Goal: Transaction & Acquisition: Book appointment/travel/reservation

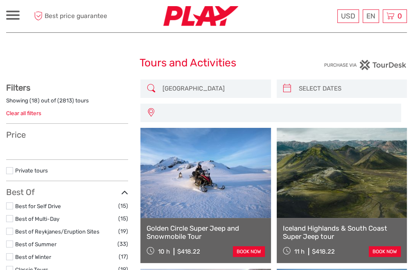
select select
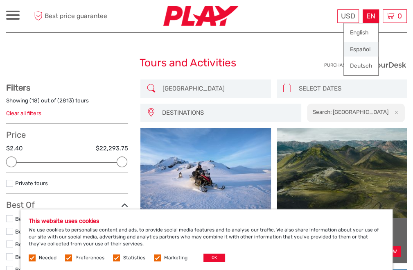
click at [359, 49] on link "Español" at bounding box center [361, 49] width 34 height 15
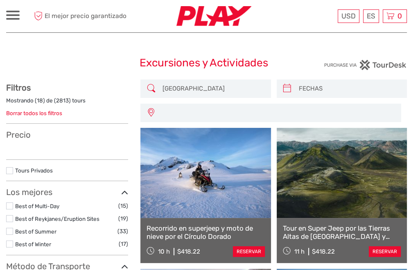
select select
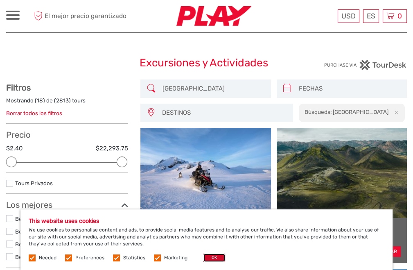
click at [211, 258] on button "OK" at bounding box center [214, 257] width 22 height 8
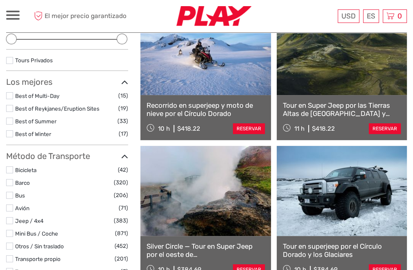
scroll to position [164, 0]
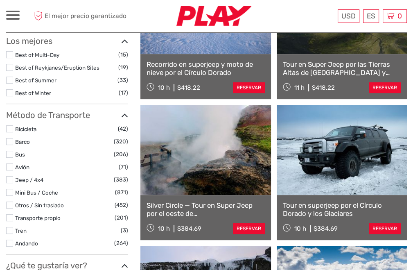
click at [193, 68] on link "Recorrido en superjeep y moto de nieve por el Círculo Dorado" at bounding box center [206, 68] width 118 height 17
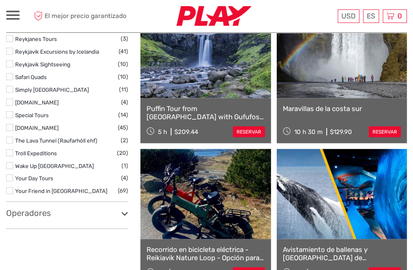
scroll to position [1187, 0]
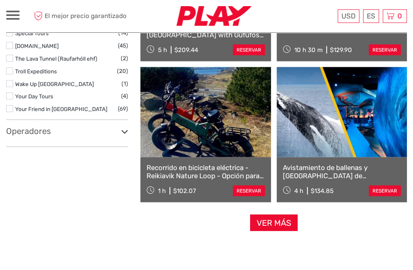
click at [366, 183] on div "Avistamiento de ballenas y Museo de las Ballenas de Islandia 4 h $134.85 reserv…" at bounding box center [342, 179] width 130 height 45
click at [360, 136] on link at bounding box center [342, 112] width 130 height 90
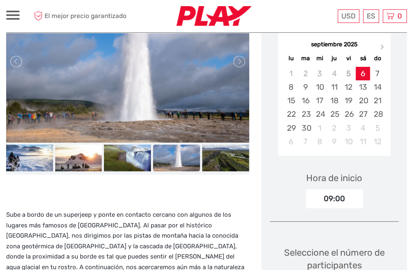
scroll to position [123, 0]
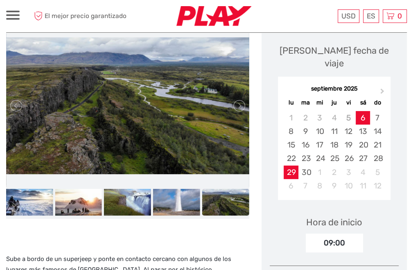
click at [291, 165] on div "29" at bounding box center [291, 172] width 14 height 14
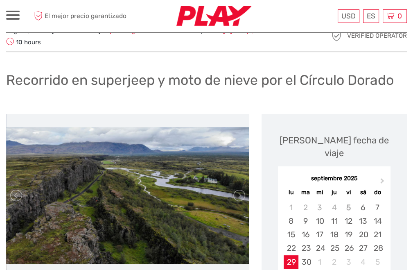
scroll to position [0, 0]
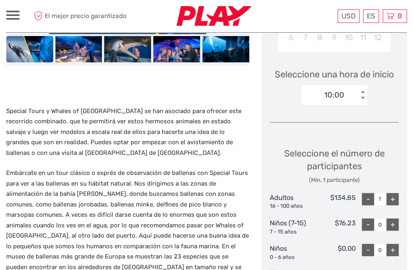
scroll to position [287, 0]
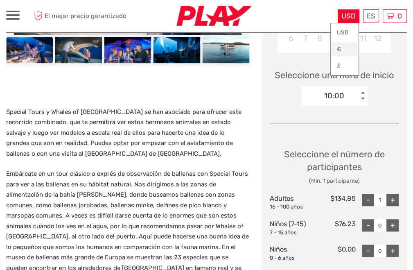
click at [342, 47] on link "€" at bounding box center [345, 49] width 28 height 15
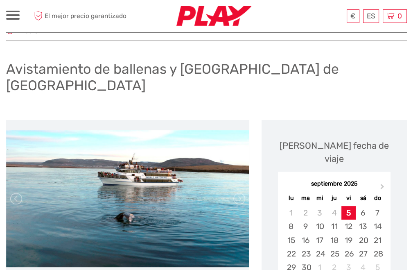
scroll to position [0, 0]
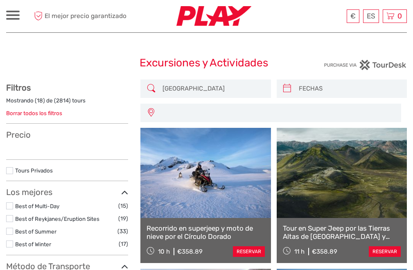
select select
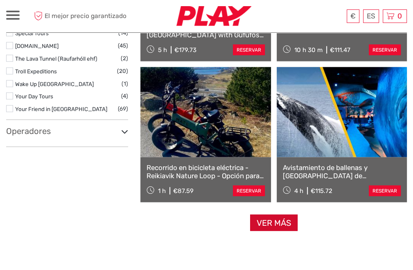
click at [272, 220] on link "Ver más" at bounding box center [273, 223] width 47 height 17
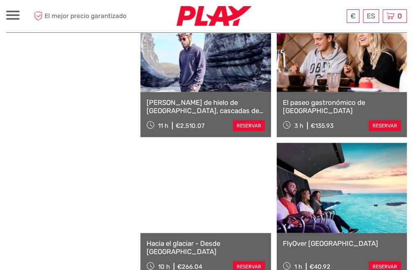
scroll to position [1433, 0]
